Goal: Task Accomplishment & Management: Manage account settings

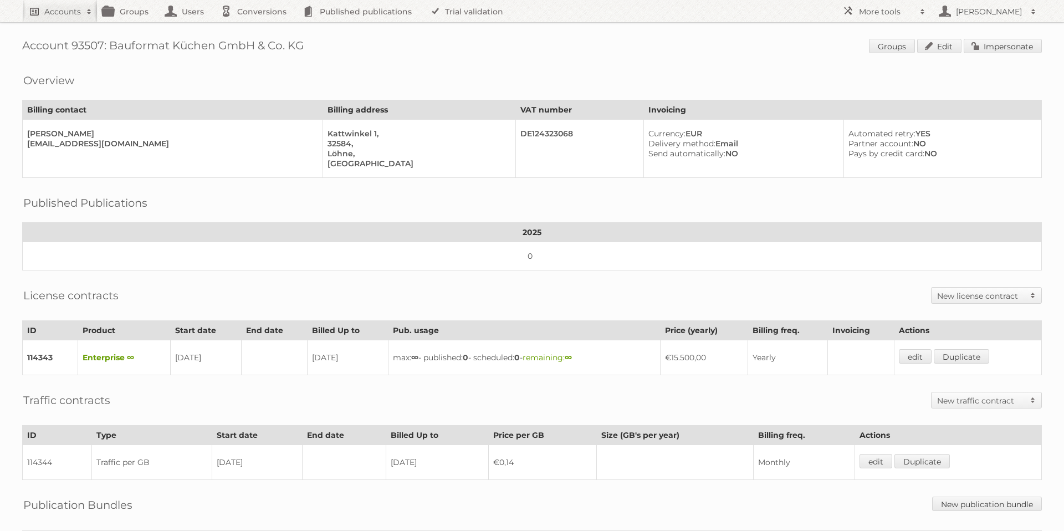
click at [70, 19] on link "Accounts" at bounding box center [59, 11] width 75 height 22
click at [66, 37] on input"] "text" at bounding box center [150, 36] width 244 height 17
type input"] "§"
type input"] "3e"
click at [255, 28] on input "Search" at bounding box center [263, 36] width 17 height 17
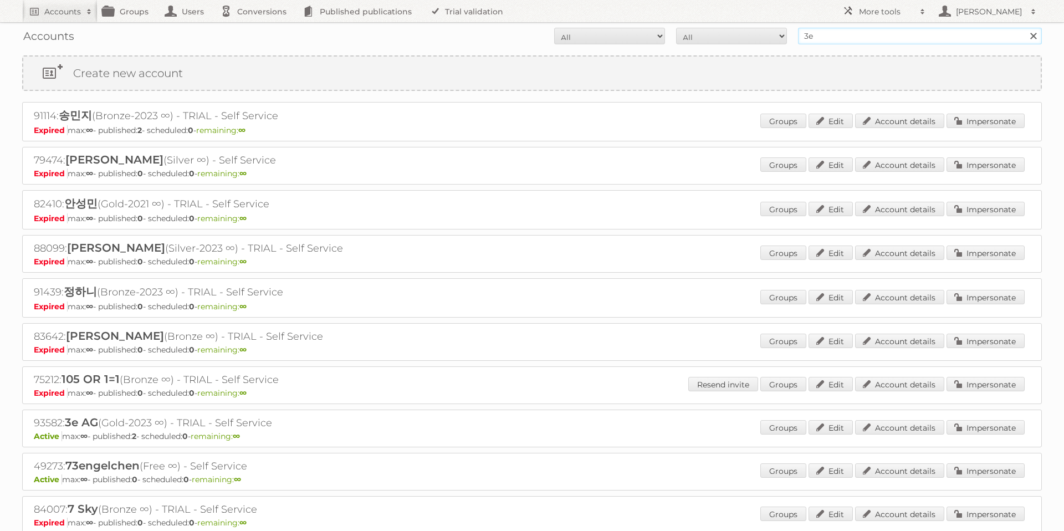
click at [851, 35] on input "3e" at bounding box center [920, 36] width 244 height 17
type input "3e AG"
click at [1025, 28] on input "Search" at bounding box center [1033, 36] width 17 height 17
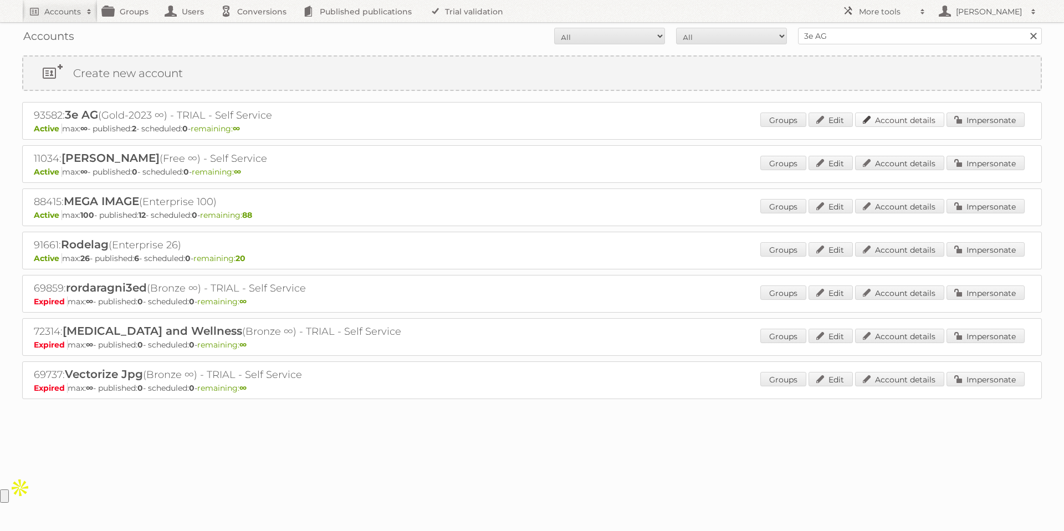
click at [884, 116] on link "Account details" at bounding box center [899, 119] width 89 height 14
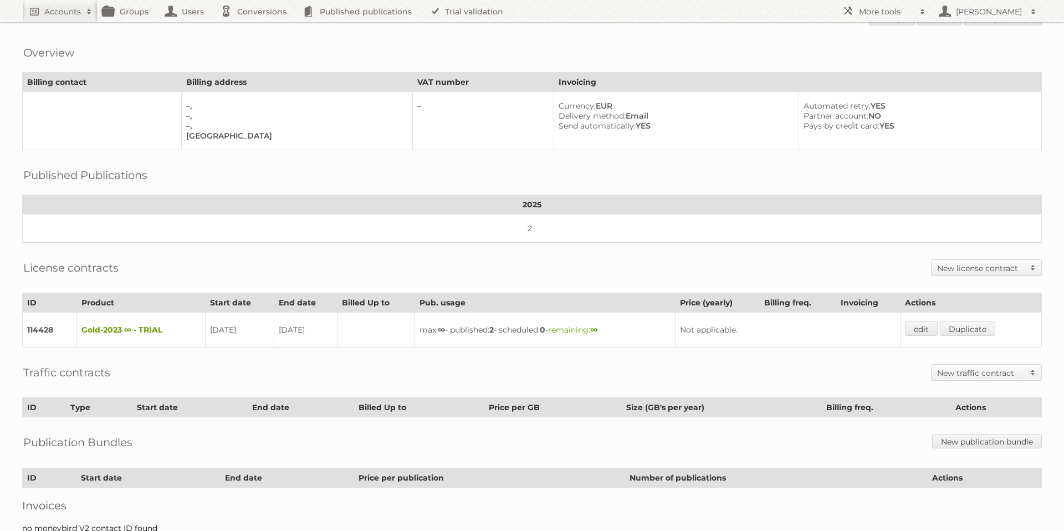
scroll to position [45, 0]
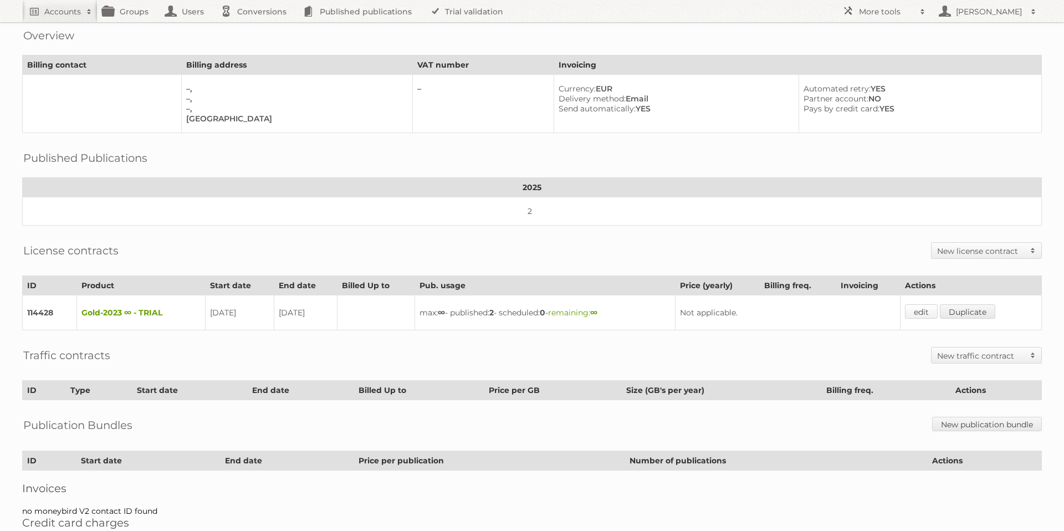
click at [927, 310] on link "edit" at bounding box center [921, 311] width 33 height 14
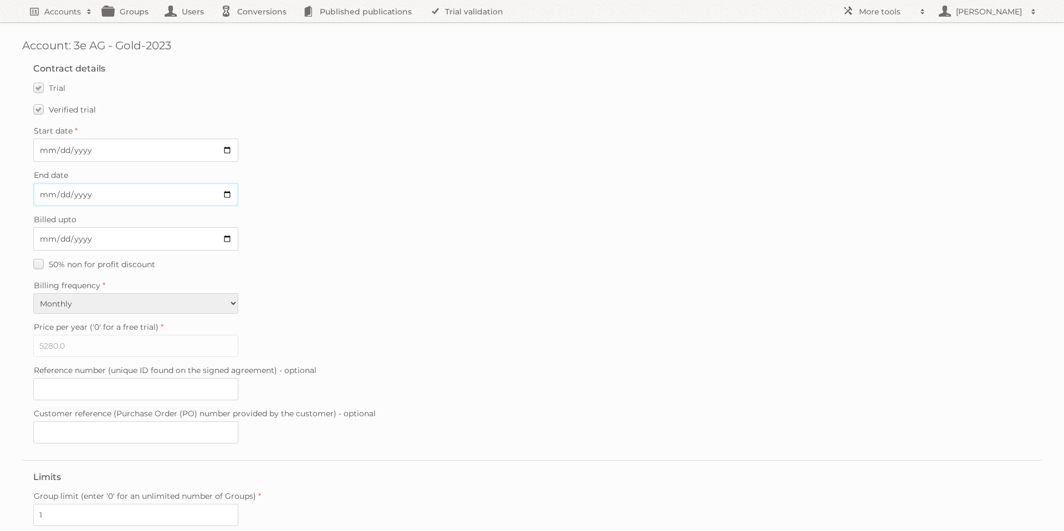
click at [227, 196] on input "[DATE]" at bounding box center [135, 194] width 205 height 23
type input "[DATE]"
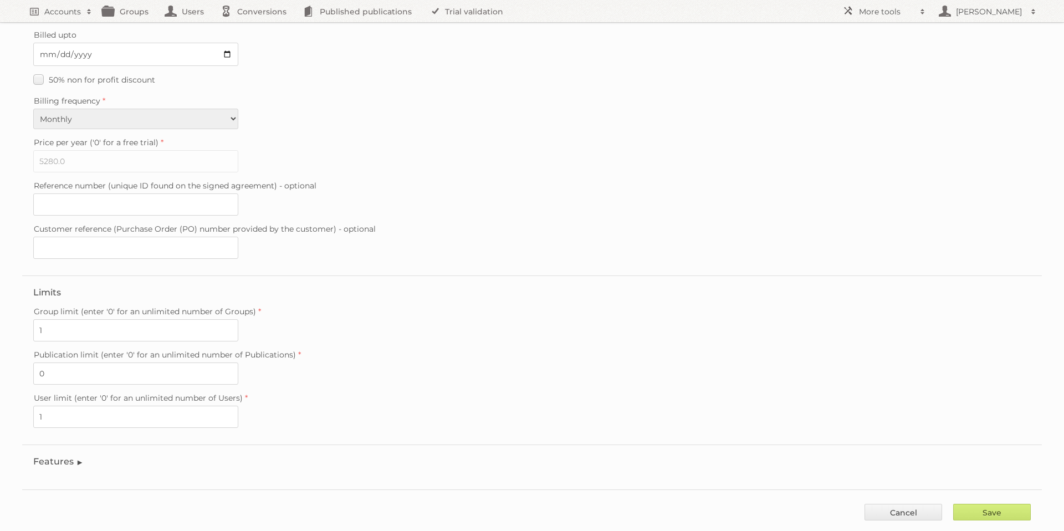
scroll to position [209, 0]
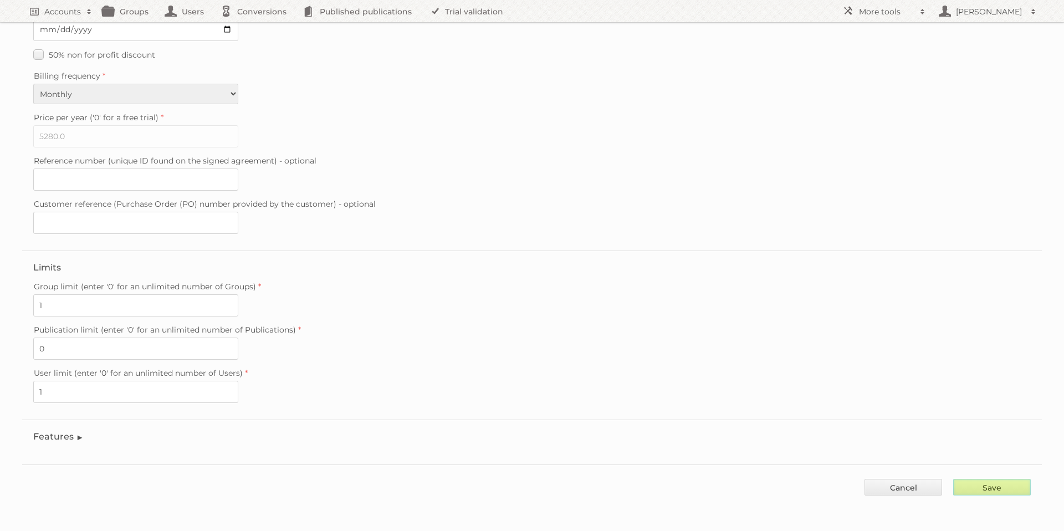
click at [1001, 490] on input "Save" at bounding box center [992, 487] width 78 height 17
type input "..."
